Goal: Task Accomplishment & Management: Complete application form

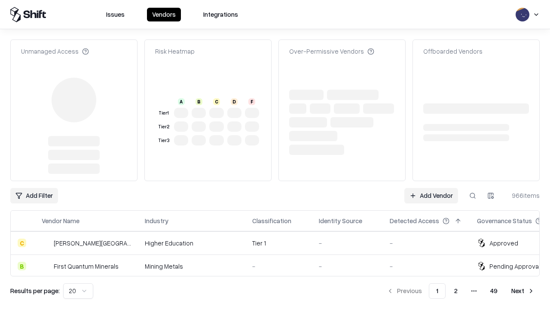
click at [431, 188] on link "Add Vendor" at bounding box center [431, 195] width 54 height 15
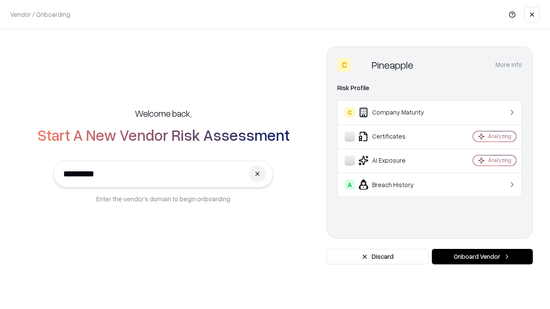
type input "*********"
click at [482, 257] on button "Onboard Vendor" at bounding box center [482, 256] width 101 height 15
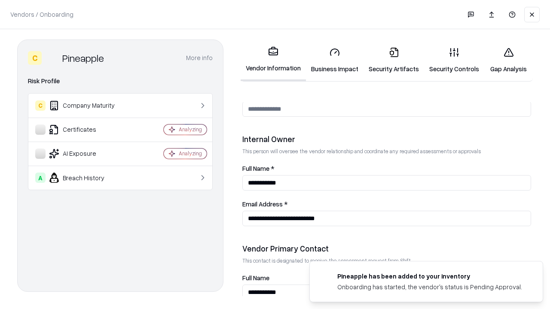
scroll to position [445, 0]
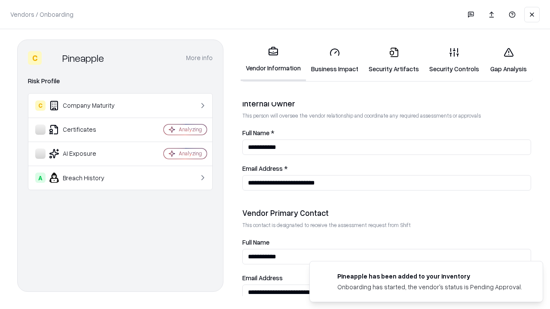
click at [394, 60] on link "Security Artifacts" at bounding box center [394, 60] width 61 height 40
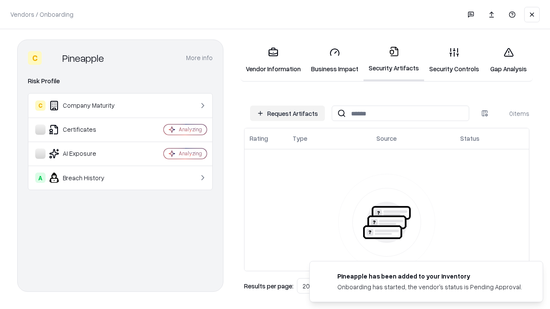
click at [287, 113] on button "Request Artifacts" at bounding box center [287, 113] width 75 height 15
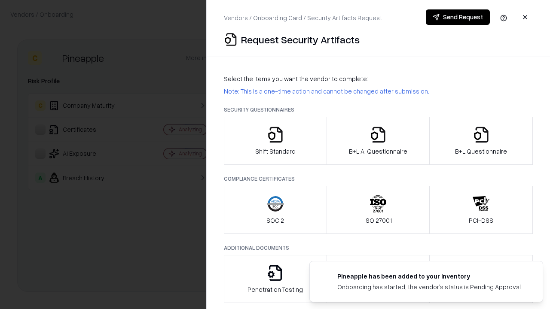
click at [481, 141] on icon "button" at bounding box center [481, 134] width 17 height 17
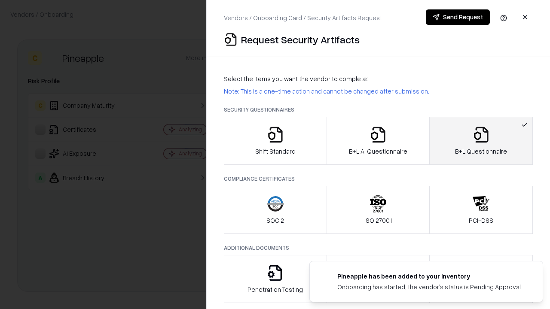
click at [378, 141] on icon "button" at bounding box center [378, 134] width 17 height 17
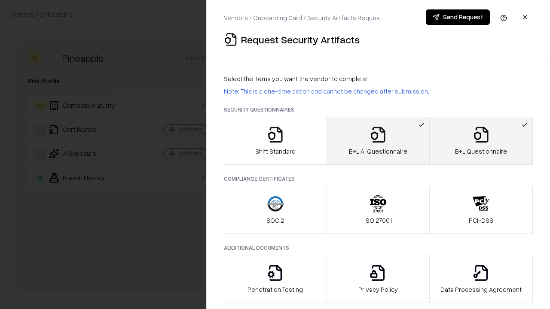
click at [458, 17] on button "Send Request" at bounding box center [458, 16] width 64 height 15
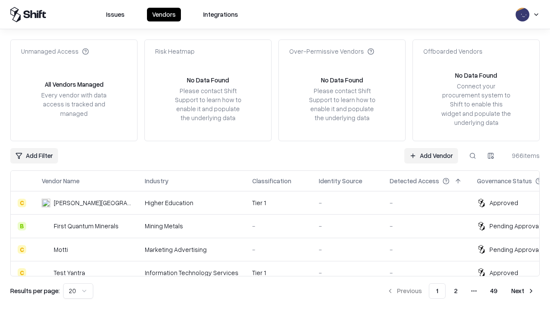
click at [473, 156] on button at bounding box center [472, 155] width 15 height 15
type input "*********"
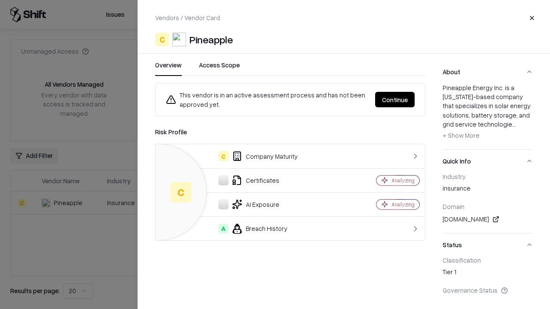
click at [395, 100] on button "Continue" at bounding box center [395, 99] width 40 height 15
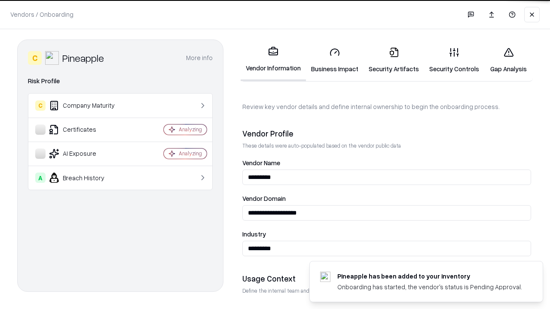
click at [394, 60] on link "Security Artifacts" at bounding box center [394, 60] width 61 height 40
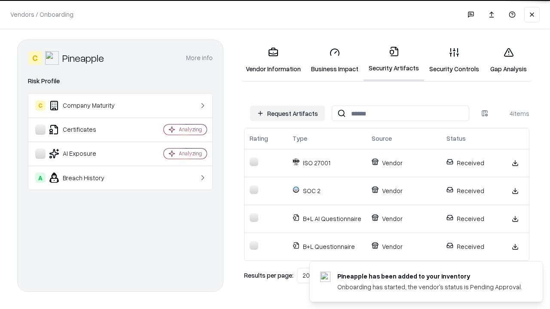
click at [508, 60] on link "Gap Analysis" at bounding box center [508, 60] width 49 height 40
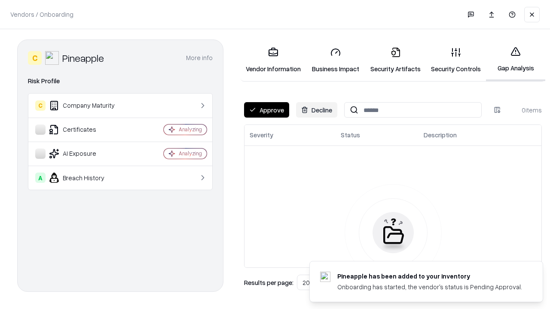
click at [266, 110] on button "Approve" at bounding box center [266, 109] width 45 height 15
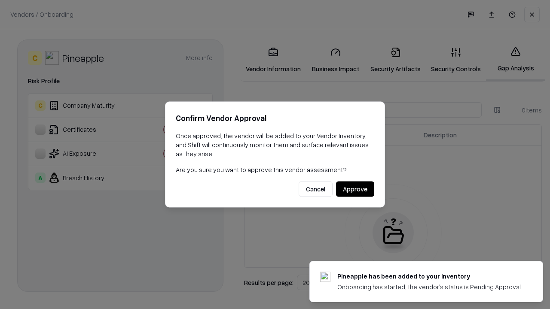
click at [355, 189] on button "Approve" at bounding box center [355, 189] width 38 height 15
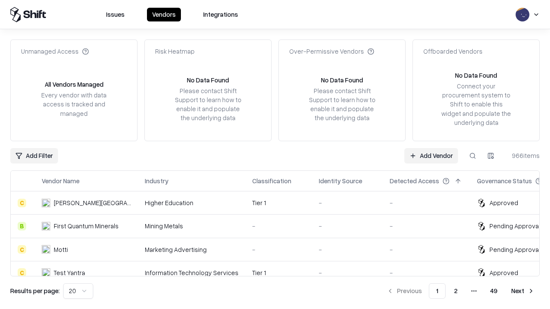
type input "*********"
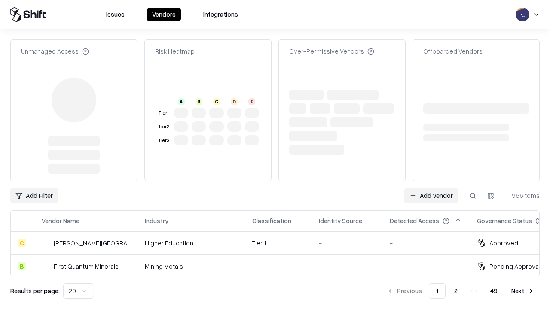
click at [431, 188] on link "Add Vendor" at bounding box center [431, 195] width 54 height 15
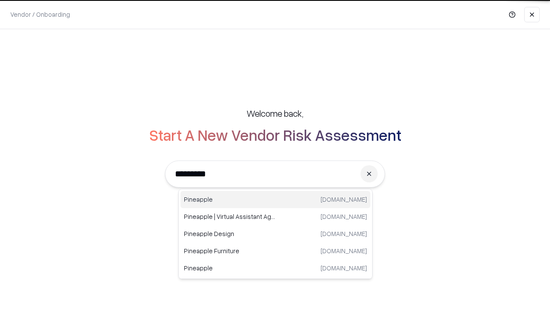
click at [275, 200] on div "Pineapple [DOMAIN_NAME]" at bounding box center [275, 199] width 190 height 17
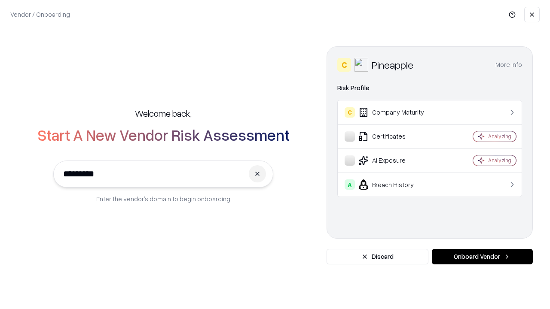
type input "*********"
click at [482, 257] on button "Onboard Vendor" at bounding box center [482, 256] width 101 height 15
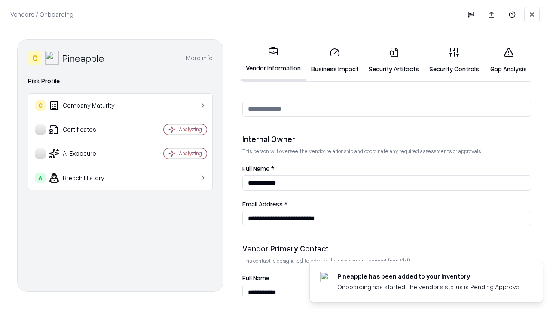
scroll to position [445, 0]
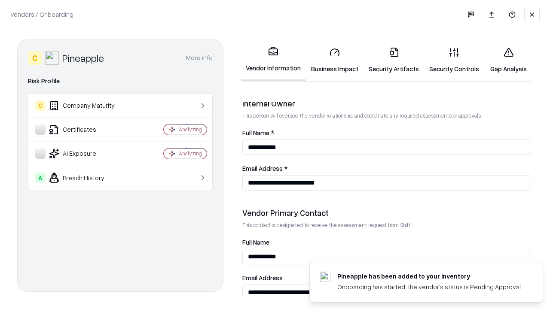
click at [508, 60] on link "Gap Analysis" at bounding box center [508, 60] width 49 height 40
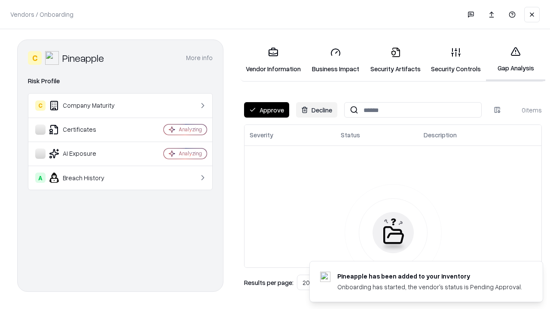
click at [266, 110] on button "Approve" at bounding box center [266, 109] width 45 height 15
